Goal: Task Accomplishment & Management: Manage account settings

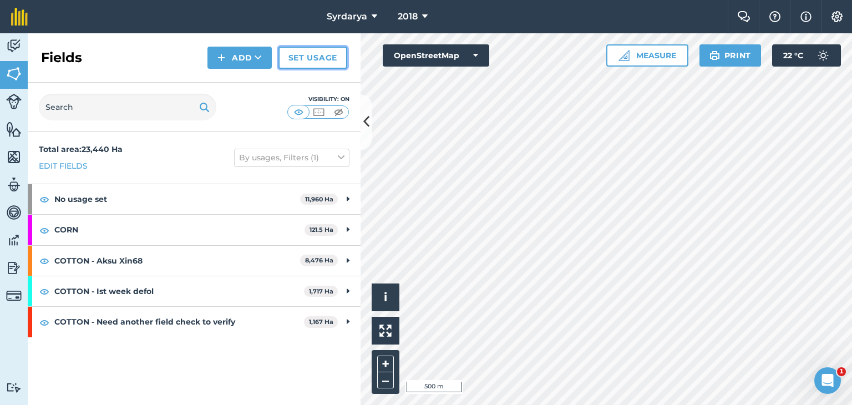
click at [326, 58] on link "Set usage" at bounding box center [312, 58] width 69 height 22
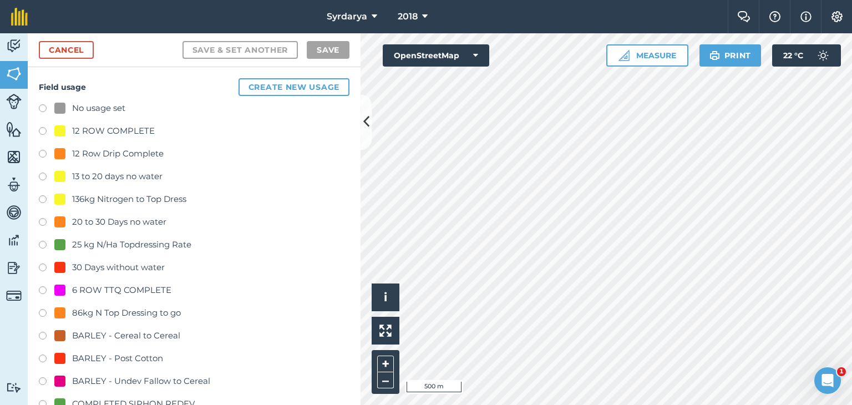
click at [42, 107] on label at bounding box center [47, 109] width 16 height 11
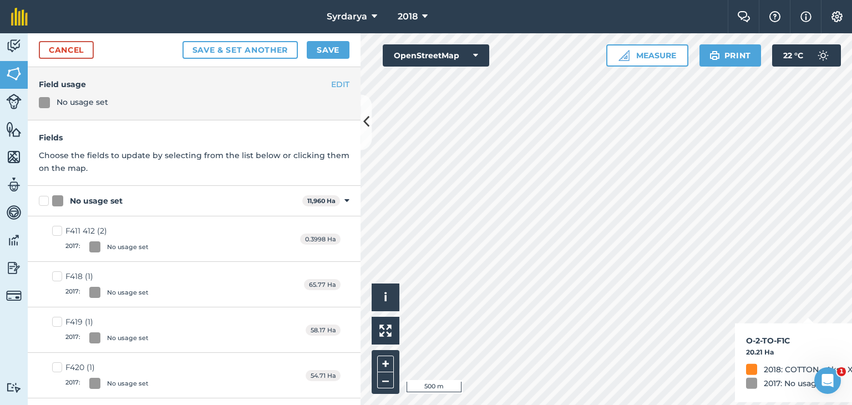
checkbox input "true"
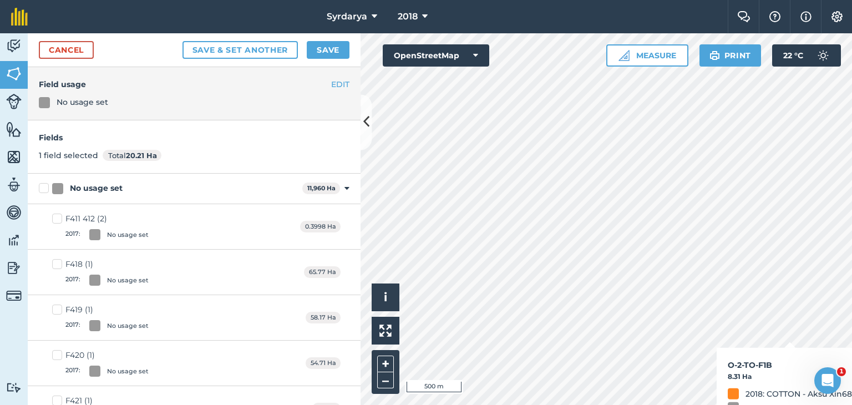
checkbox input "true"
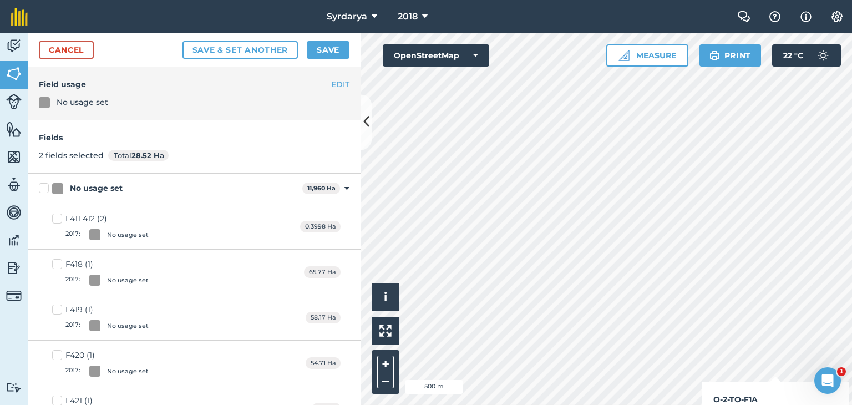
checkbox input "true"
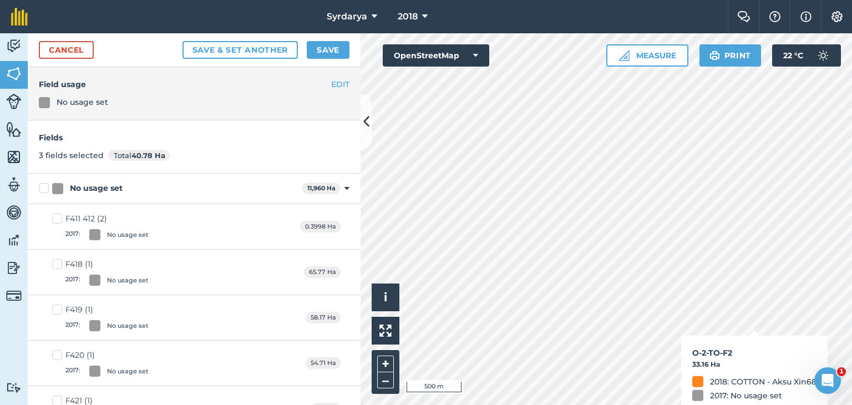
checkbox input "true"
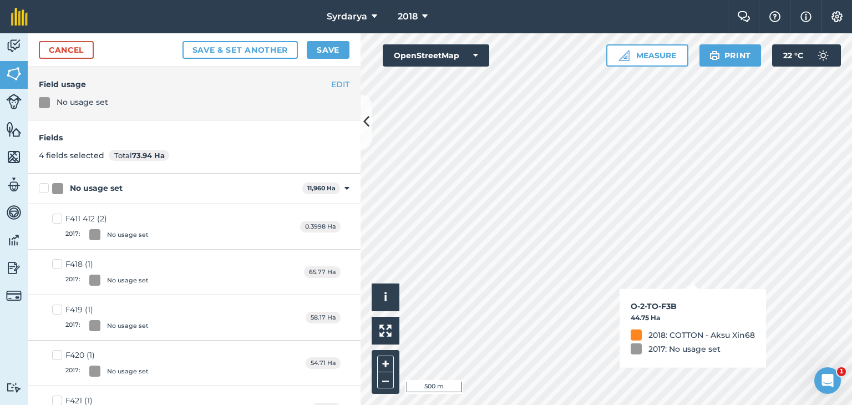
checkbox input "true"
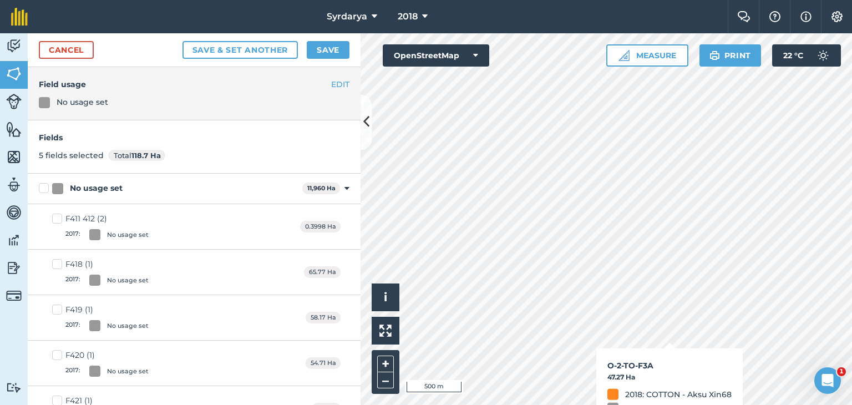
checkbox input "true"
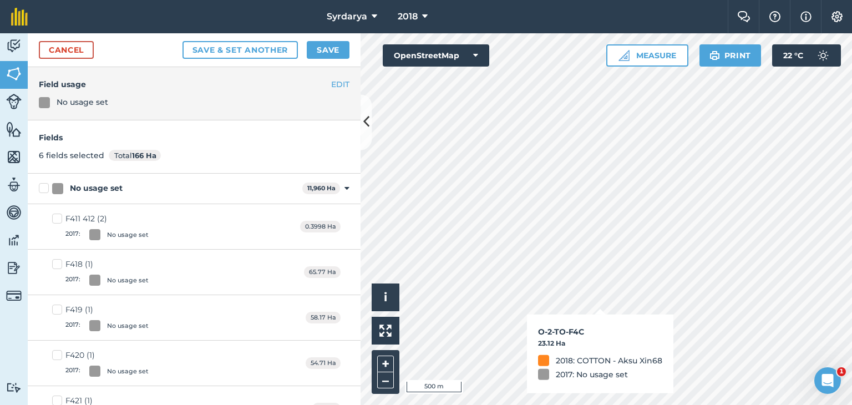
checkbox input "true"
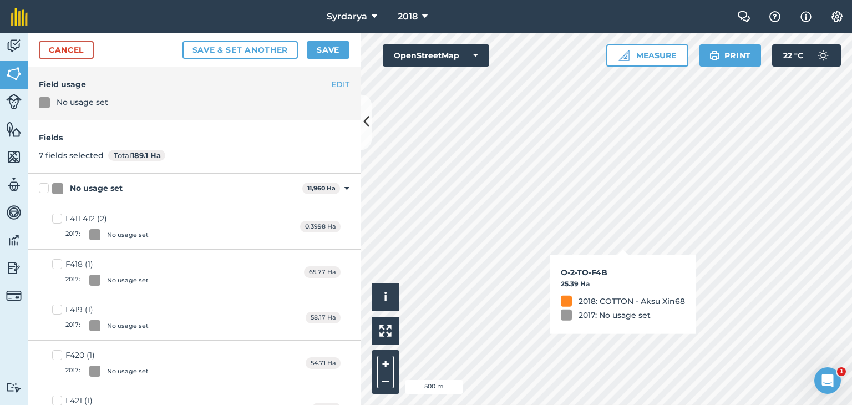
checkbox input "true"
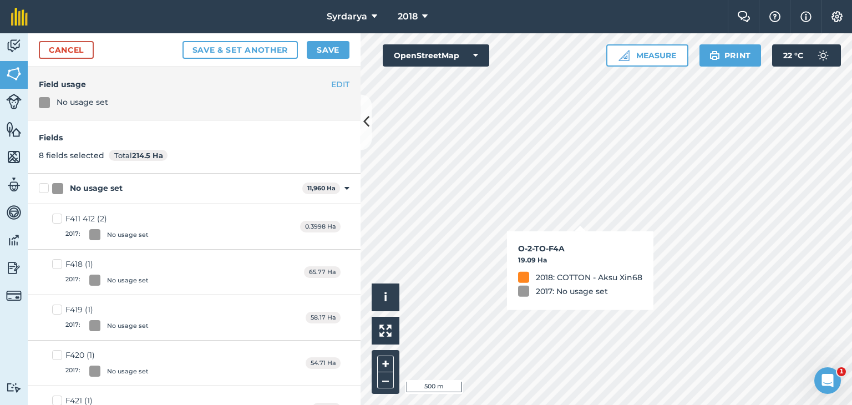
checkbox input "true"
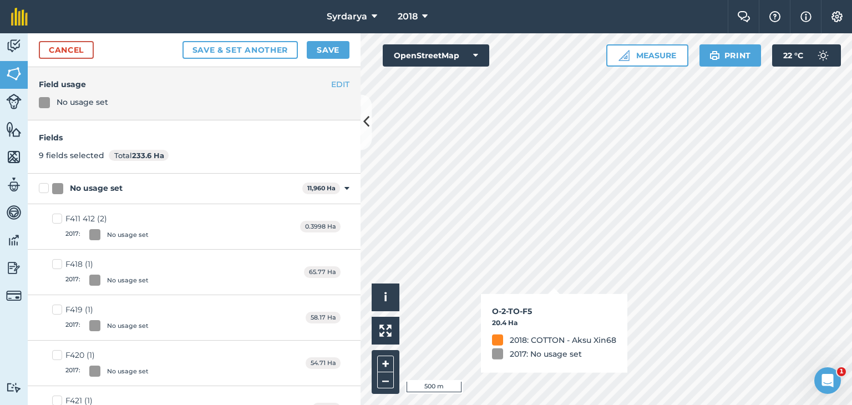
checkbox input "true"
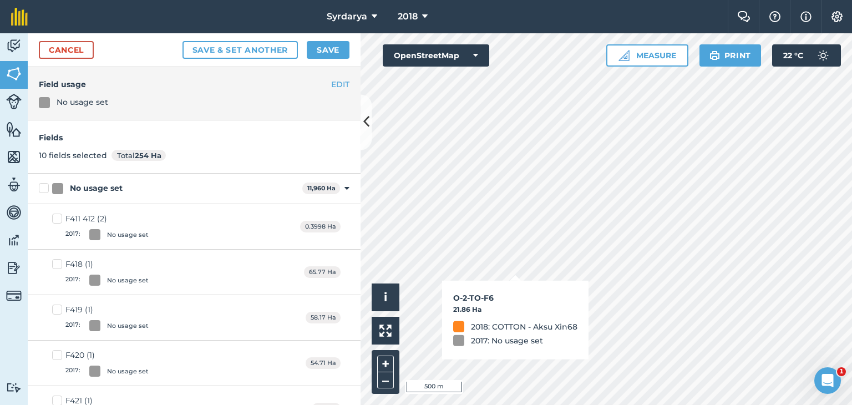
checkbox input "true"
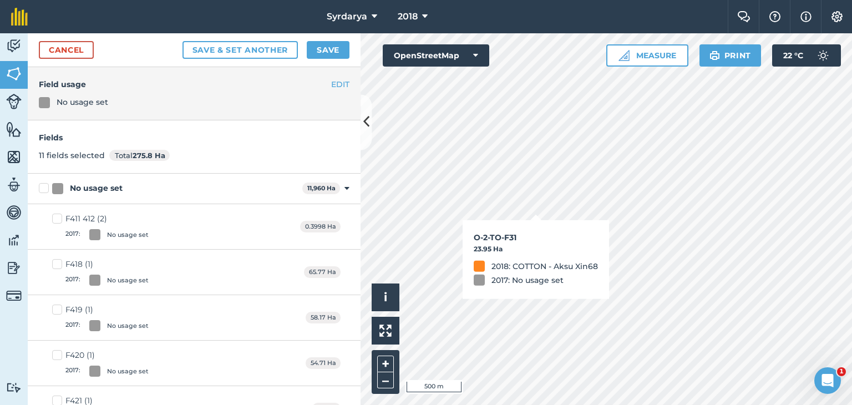
checkbox input "true"
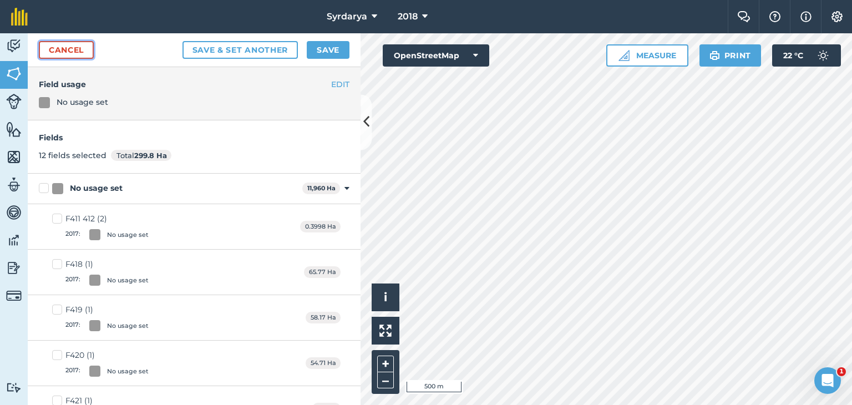
click at [83, 46] on link "Cancel" at bounding box center [66, 50] width 55 height 18
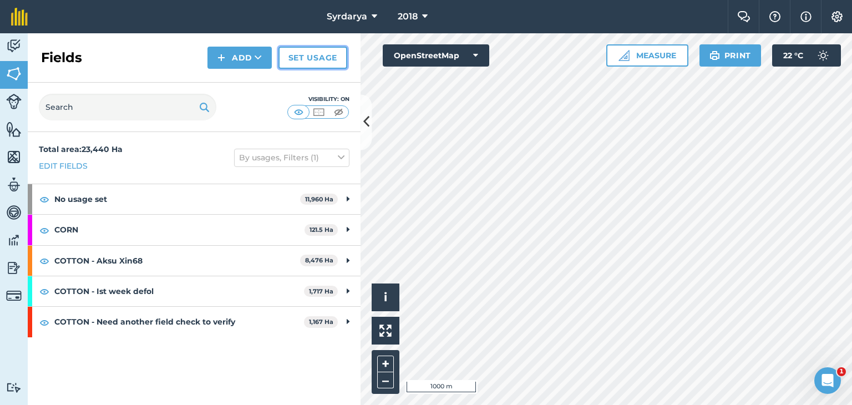
click at [306, 48] on link "Set usage" at bounding box center [312, 58] width 69 height 22
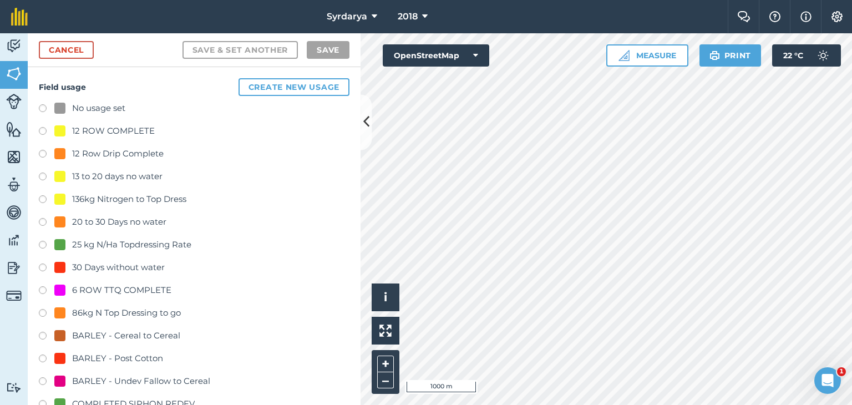
click at [42, 107] on label at bounding box center [47, 109] width 16 height 11
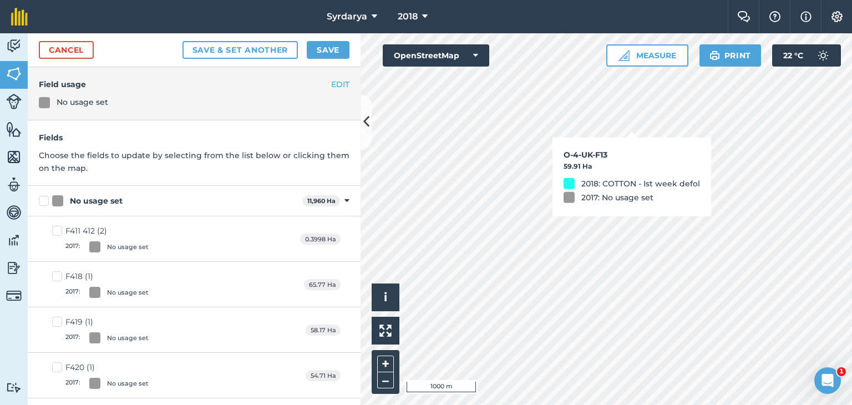
checkbox input "true"
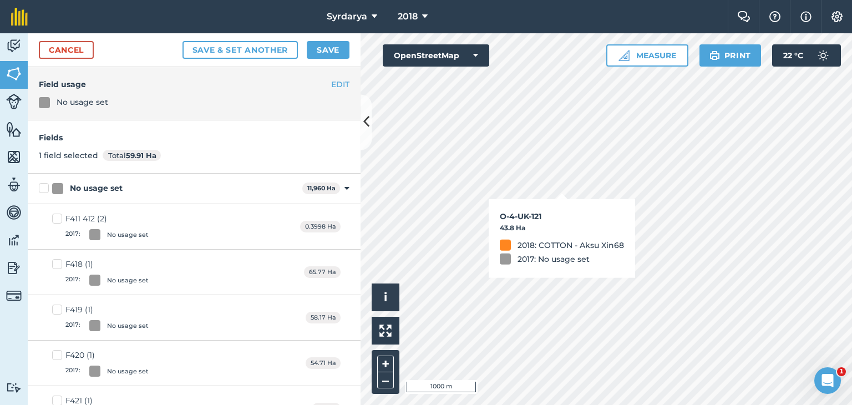
checkbox input "true"
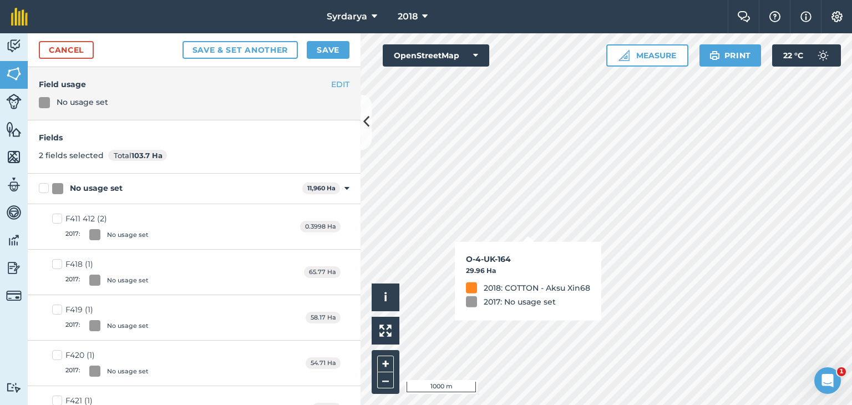
checkbox input "true"
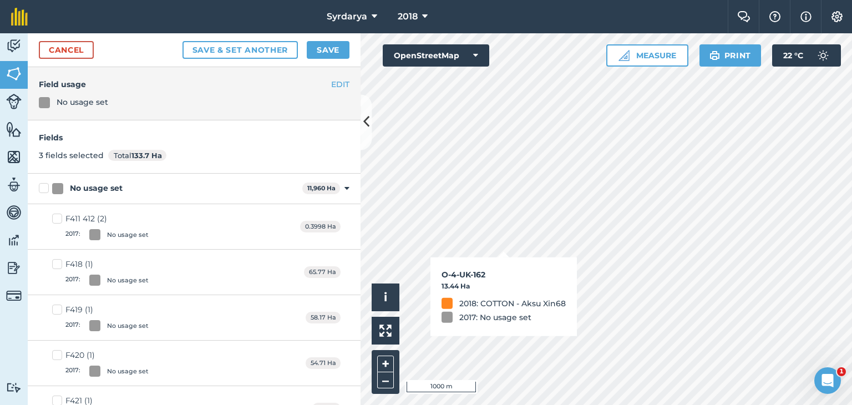
checkbox input "true"
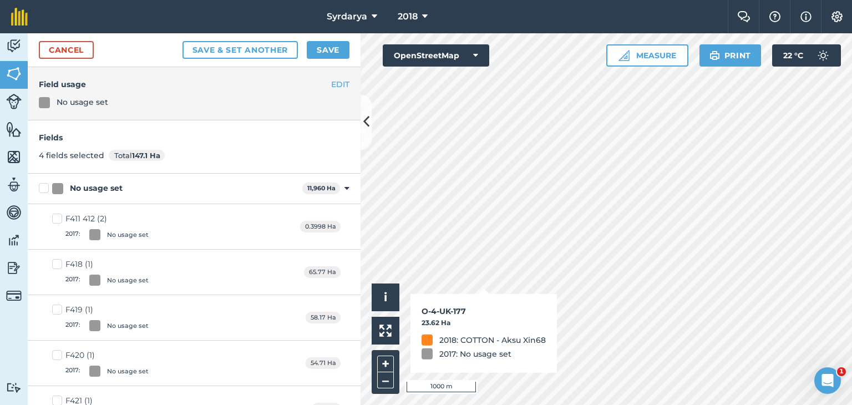
checkbox input "true"
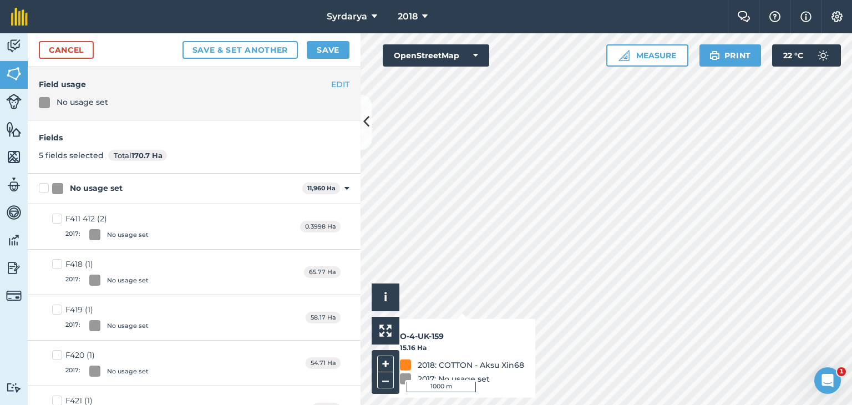
checkbox input "true"
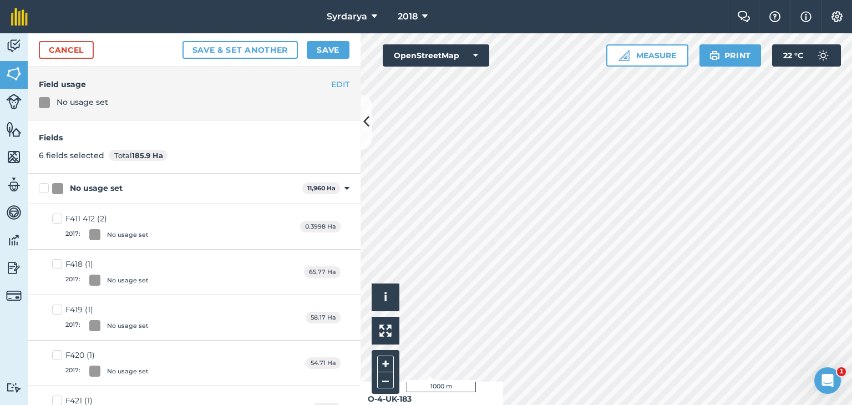
checkbox input "true"
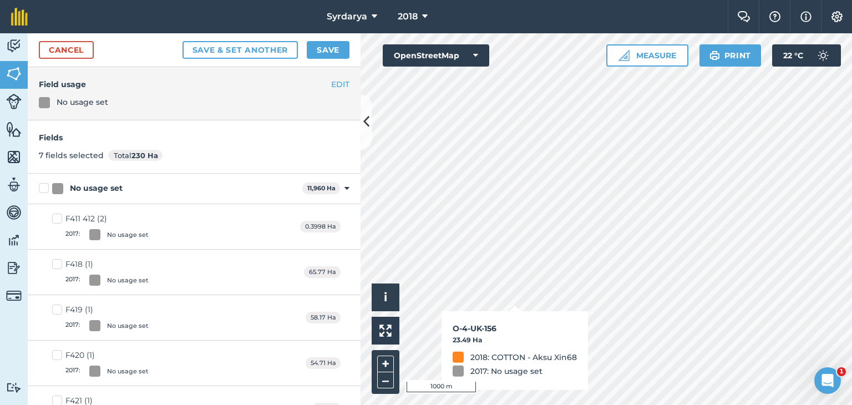
checkbox input "true"
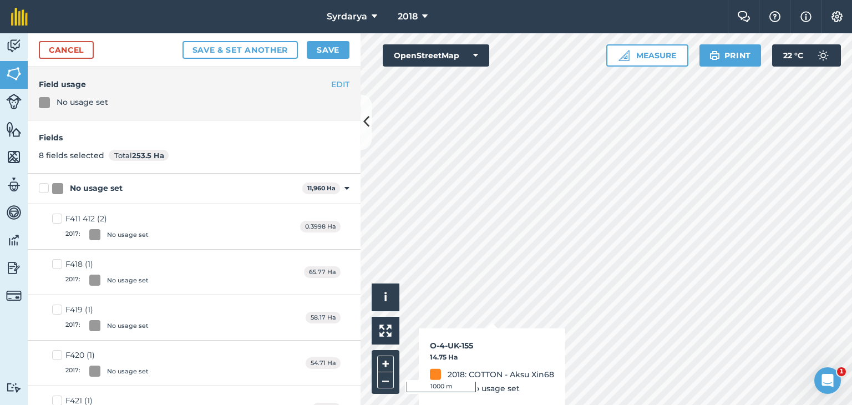
checkbox input "true"
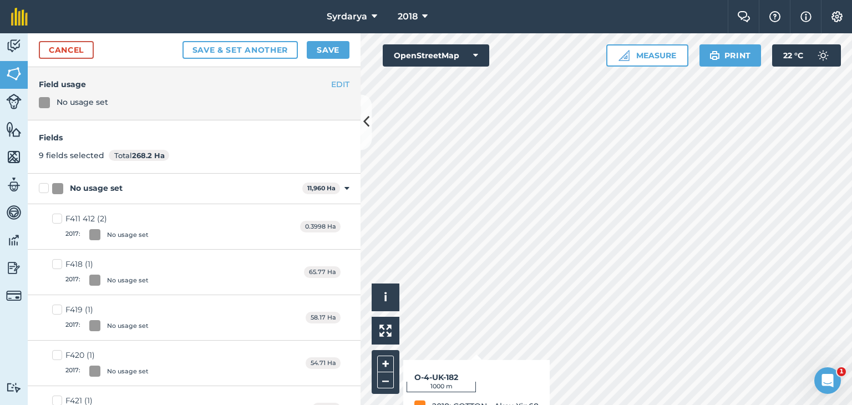
checkbox input "true"
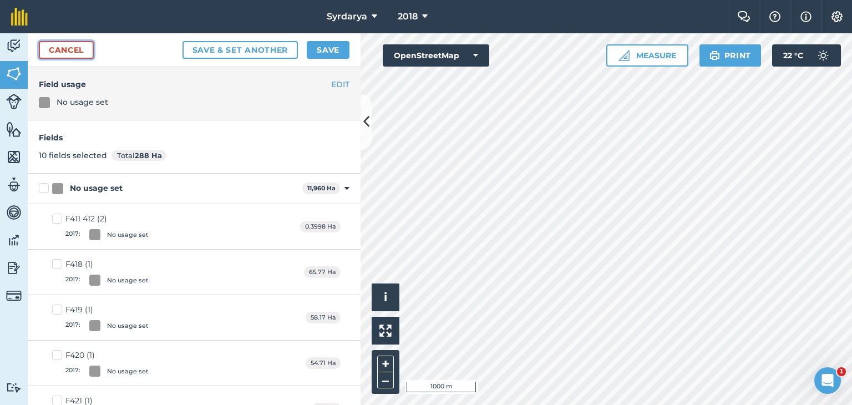
click at [84, 52] on link "Cancel" at bounding box center [66, 50] width 55 height 18
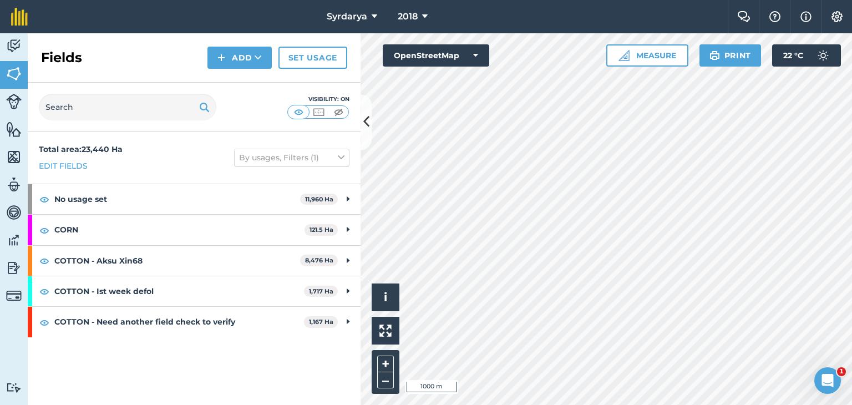
click at [402, 404] on html "Syrdarya 2018 Farm Chat Help Info Settings Syrdarya - 2018 Reproduced with the …" at bounding box center [426, 202] width 852 height 405
click at [422, 19] on icon at bounding box center [425, 16] width 6 height 13
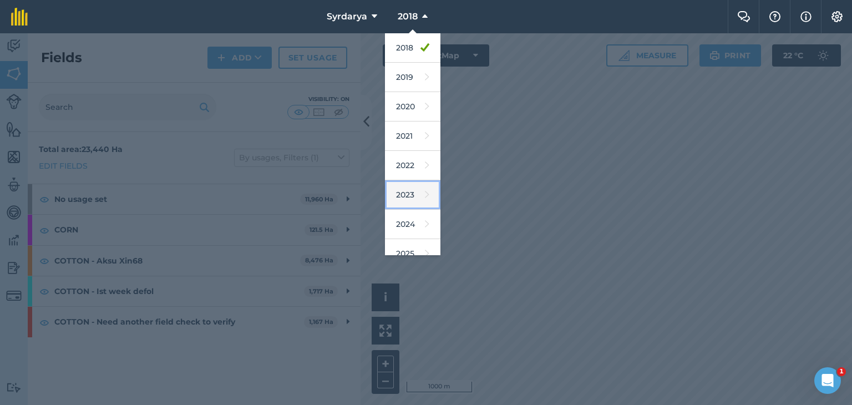
click at [401, 190] on link "2023" at bounding box center [412, 194] width 55 height 29
